Goal: Task Accomplishment & Management: Complete application form

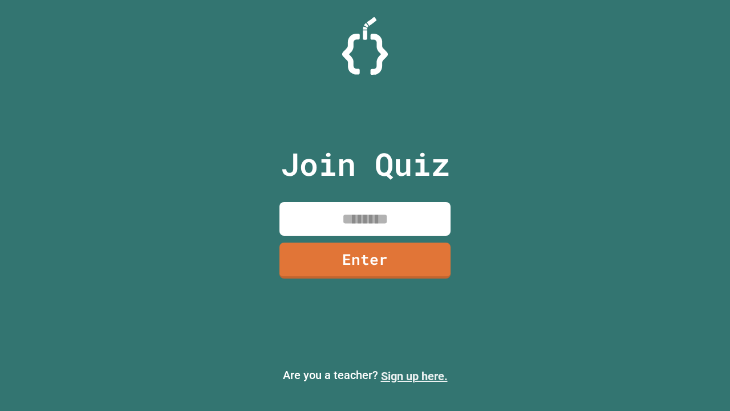
click at [414, 376] on link "Sign up here." at bounding box center [414, 376] width 67 height 14
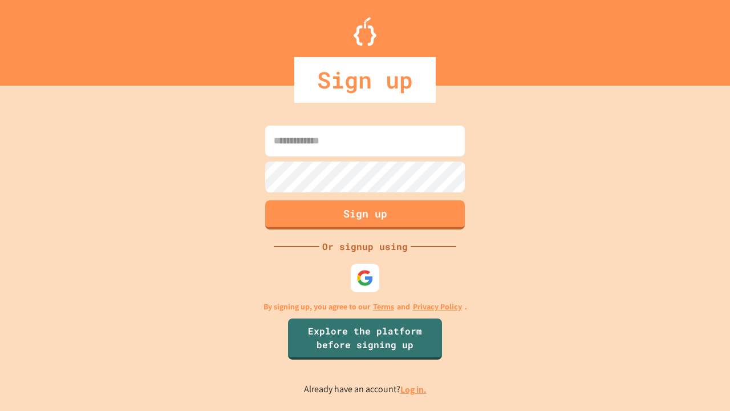
click at [414, 389] on link "Log in." at bounding box center [414, 389] width 26 height 12
